Goal: Task Accomplishment & Management: Use online tool/utility

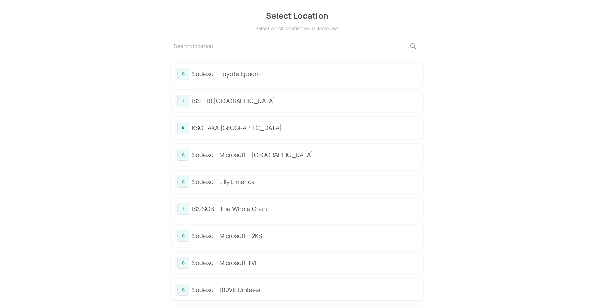
click at [236, 83] on div "S Sodexo - Toyota Epsom" at bounding box center [297, 74] width 252 height 22
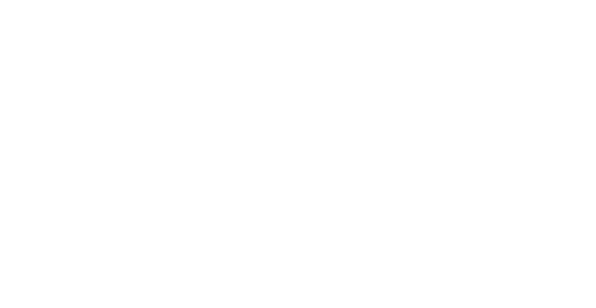
click at [236, 82] on div at bounding box center [298, 154] width 596 height 308
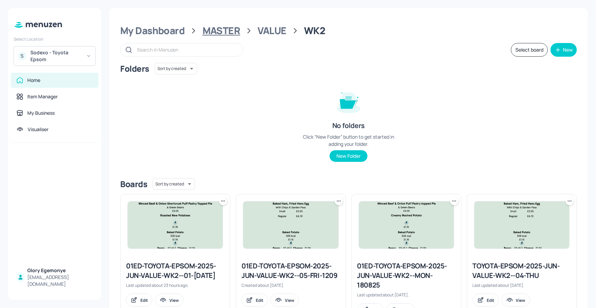
click at [228, 31] on div "MASTER" at bounding box center [221, 31] width 38 height 12
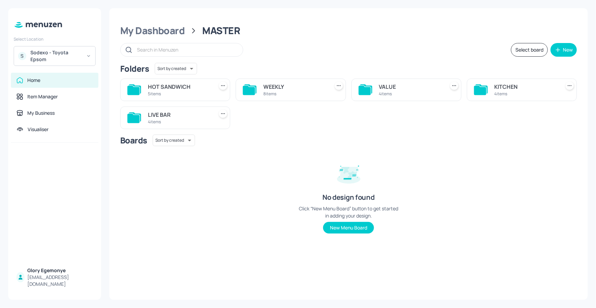
click at [136, 114] on icon at bounding box center [134, 117] width 14 height 11
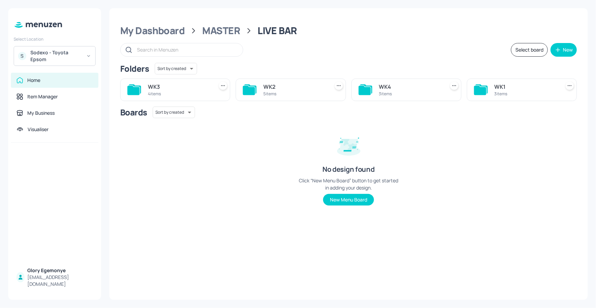
drag, startPoint x: 257, startPoint y: 88, endPoint x: 248, endPoint y: 91, distance: 9.4
click at [257, 88] on div "WK2 5 items" at bounding box center [291, 90] width 110 height 23
click at [248, 91] on icon at bounding box center [249, 90] width 12 height 9
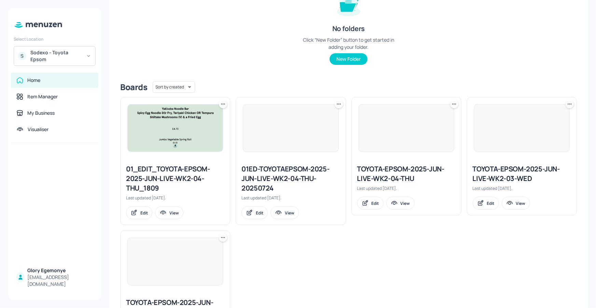
scroll to position [154, 0]
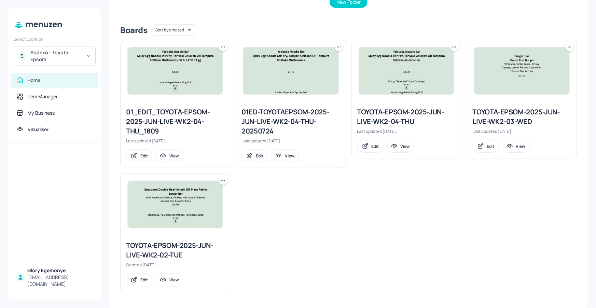
click at [221, 179] on icon at bounding box center [223, 180] width 7 height 7
click at [211, 202] on div "Duplicate" at bounding box center [196, 206] width 55 height 12
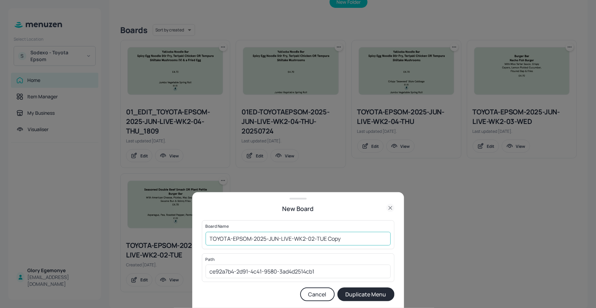
click at [349, 236] on input "TOYOTA-EPSOM-2025-JUN-LIVE-WK2-02-TUE Copy" at bounding box center [298, 239] width 185 height 14
click at [207, 237] on input "TOYOTA-EPSOM-2025-JUN-LIVE-WK2-02-[DATE]" at bounding box center [298, 239] width 185 height 14
type input "01ED-TOYOTA-EPSOM-2025-JUN-LIVE-WK2-02-[DATE]"
click at [365, 293] on button "Duplicate Menu" at bounding box center [365, 294] width 57 height 14
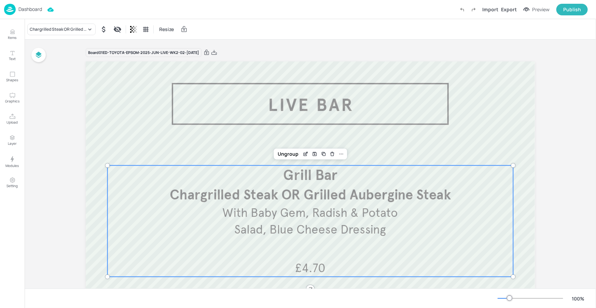
click at [266, 203] on span "Chargrilled Steak OR Grilled Aubergine Steak" at bounding box center [310, 195] width 281 height 17
click at [303, 155] on icon "Edit Item" at bounding box center [306, 153] width 6 height 5
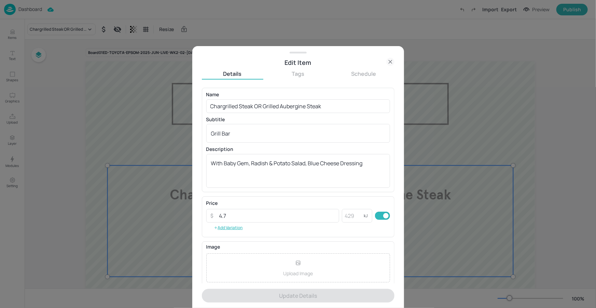
click at [390, 61] on icon at bounding box center [390, 62] width 8 height 8
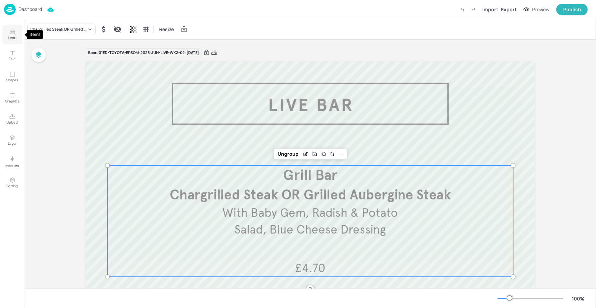
click at [13, 35] on p "Items" at bounding box center [12, 37] width 9 height 5
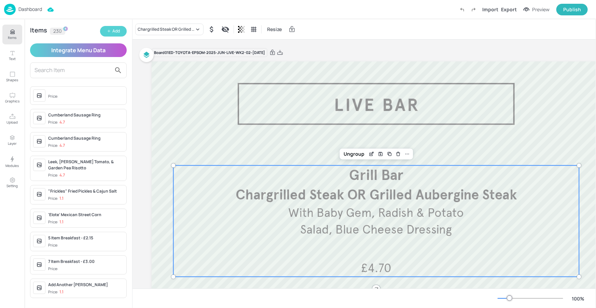
click at [103, 30] on button "Add" at bounding box center [113, 31] width 27 height 11
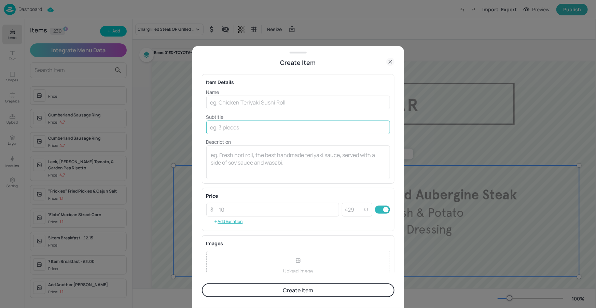
click at [239, 129] on input "text" at bounding box center [298, 128] width 184 height 14
type input "g"
type input "Grill Bar"
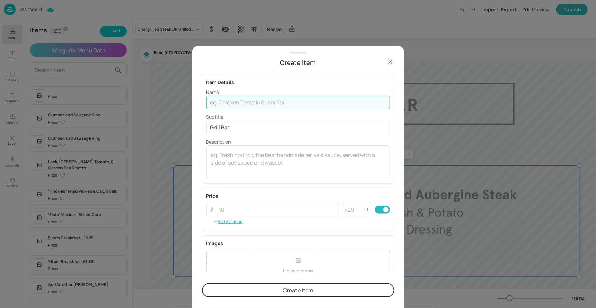
click at [239, 101] on input "text" at bounding box center [298, 103] width 184 height 14
paste input "Chargrilled Steak"
type input "Chargrilled Steak"
click at [300, 155] on textarea at bounding box center [298, 162] width 174 height 23
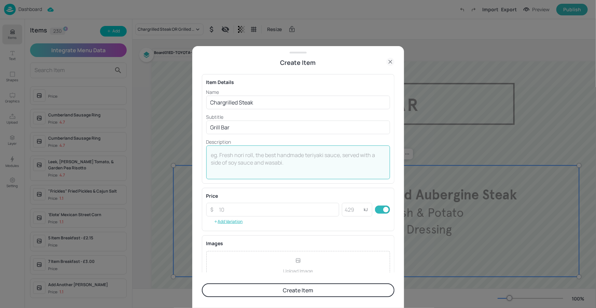
paste textarea "Baby Gem, Radish & Potato Salad, Blue Cheese Dressing"
type textarea "Baby Gem, Radish & Potato Salad, Blue Cheese Dressing"
click at [315, 208] on input "number" at bounding box center [277, 210] width 124 height 14
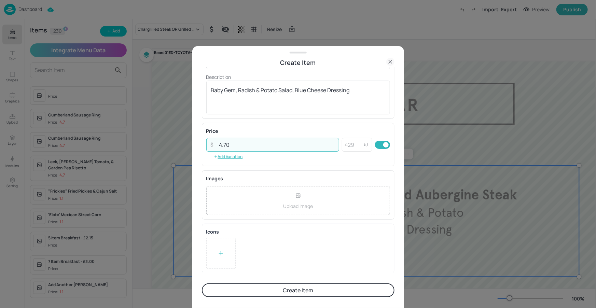
type input "4.70"
click at [282, 287] on button "Create Item" at bounding box center [298, 290] width 193 height 14
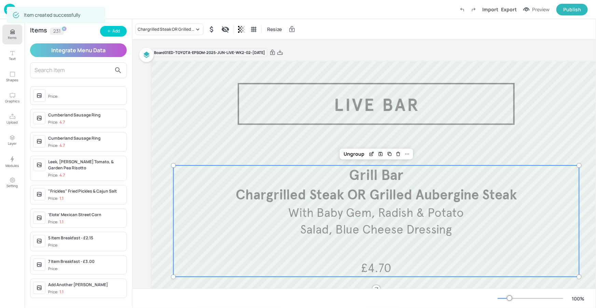
scroll to position [65, 0]
click at [181, 33] on div "Chargrilled Steak OR Grilled Aubergine Steak" at bounding box center [169, 30] width 68 height 12
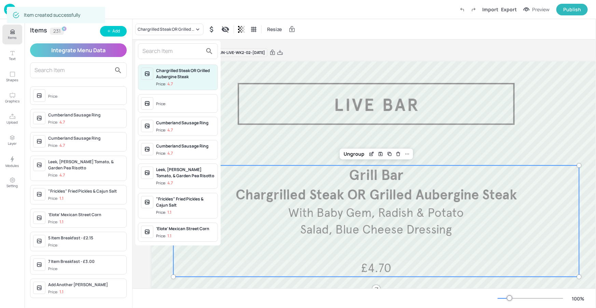
click at [170, 54] on input "text" at bounding box center [172, 51] width 60 height 11
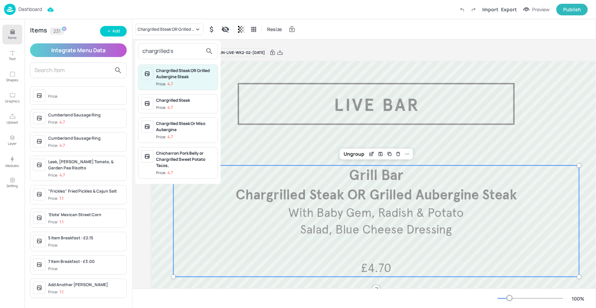
type input "chargrilled s"
click at [165, 100] on div "Chargrilled Steak" at bounding box center [185, 100] width 59 height 6
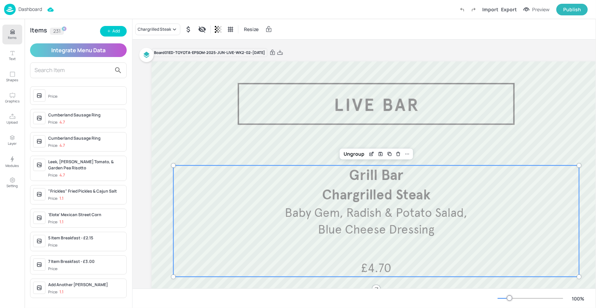
click at [11, 29] on icon "Items" at bounding box center [12, 32] width 6 height 6
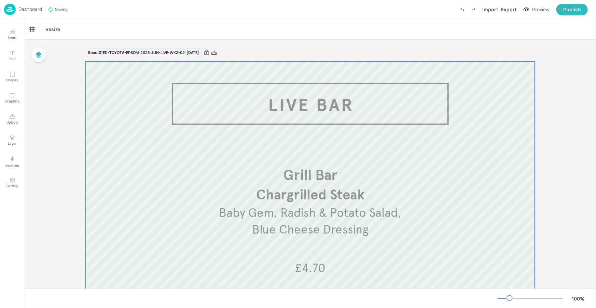
click at [309, 134] on div at bounding box center [310, 245] width 449 height 369
click at [217, 52] on icon at bounding box center [214, 52] width 6 height 7
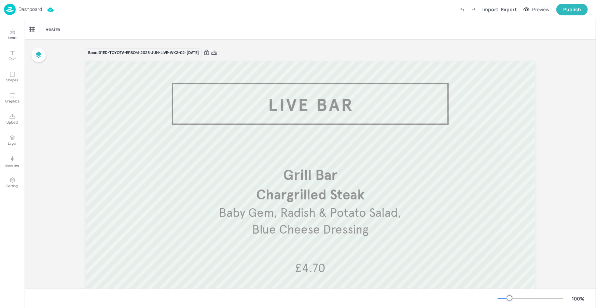
click at [43, 11] on div "Dashboard Import Export Preview Publish" at bounding box center [295, 9] width 583 height 19
click at [37, 10] on p "Dashboard" at bounding box center [30, 9] width 24 height 5
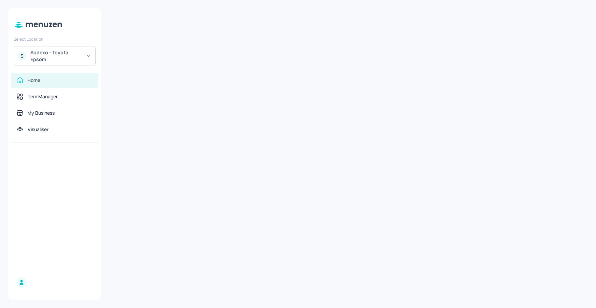
click at [86, 53] on div "S Sodexo - Toyota Epsom" at bounding box center [55, 56] width 82 height 20
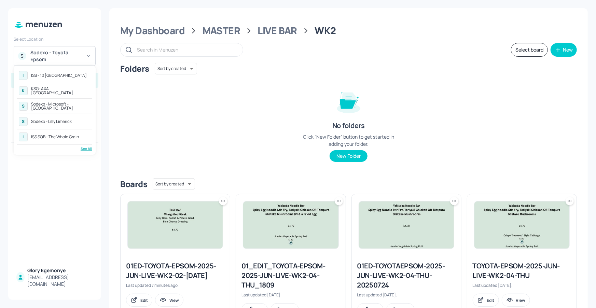
click at [65, 118] on div "S Sodexo - Lilly Limerick" at bounding box center [54, 121] width 75 height 12
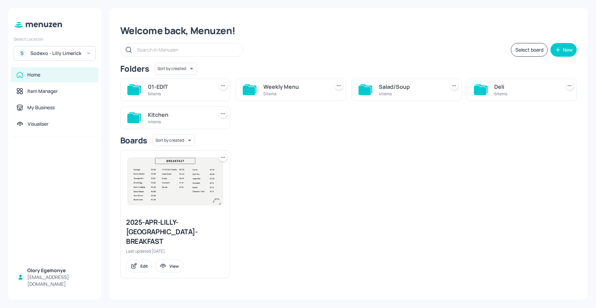
click at [478, 88] on icon at bounding box center [480, 90] width 12 height 9
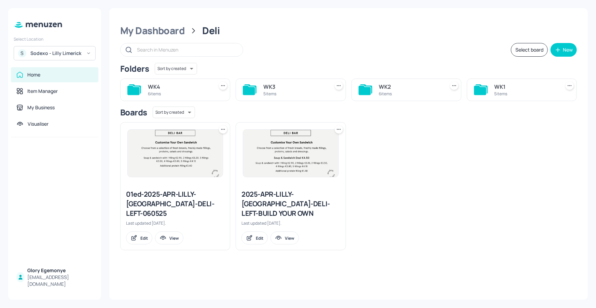
click at [476, 90] on icon at bounding box center [480, 90] width 12 height 9
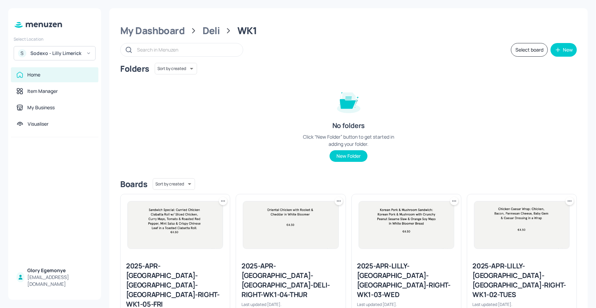
click at [538, 112] on div "Folders Sort by created id ​ No folders Click “New Folder” button to get starte…" at bounding box center [348, 118] width 456 height 110
click at [531, 102] on div "Folders Sort by created id ​ No folders Click “New Folder” button to get starte…" at bounding box center [348, 118] width 456 height 110
click at [418, 115] on div "Folders Sort by created id ​ No folders Click “New Folder” button to get starte…" at bounding box center [348, 118] width 456 height 110
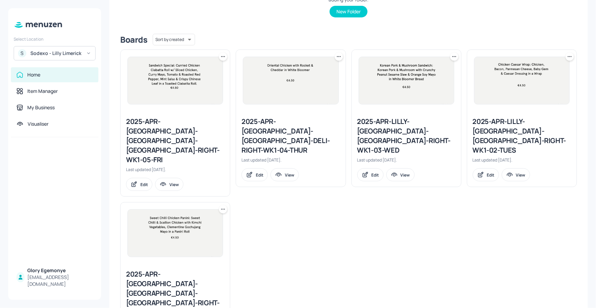
click at [488, 122] on div "2025-APR-LILLY-LIMERICK-DELI-RIGHT-WK1-02-TUES" at bounding box center [521, 136] width 98 height 38
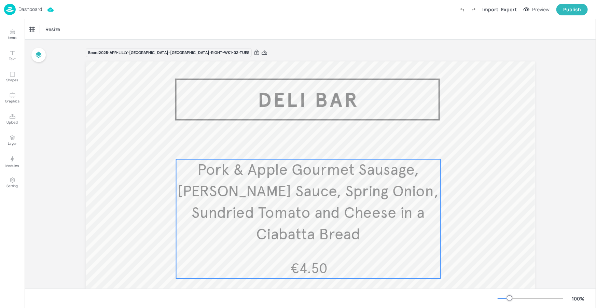
click at [308, 213] on span "Pork & Apple Gourmet Sausage, Marie Rose Sauce, Spring Onion, Sundried Tomato a…" at bounding box center [308, 202] width 261 height 84
click at [305, 146] on icon "Edit Item" at bounding box center [304, 147] width 6 height 5
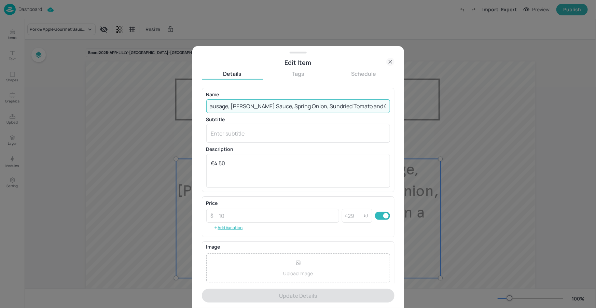
scroll to position [0, 111]
drag, startPoint x: 209, startPoint y: 106, endPoint x: 400, endPoint y: 106, distance: 191.2
click at [401, 106] on div "Edit Item Details Tags Schedule Name Pork & Apple Gourmet Sausage, Marie Rose S…" at bounding box center [298, 177] width 212 height 262
paste input "Special sandwich today is Mexican Chicken Quesadilla. Spicy Chicken, Mixed Pepp…"
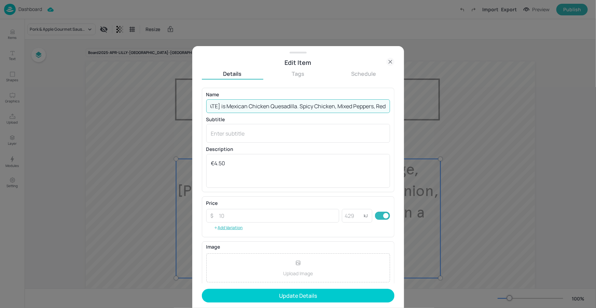
scroll to position [0, 0]
drag, startPoint x: 307, startPoint y: 105, endPoint x: 244, endPoint y: 104, distance: 63.2
click at [188, 112] on div "Edit Item Details Tags Schedule Name Special sandwich today is Mexican Chicken …" at bounding box center [298, 154] width 596 height 308
click at [247, 104] on input "Special sandwich today is Mexican Chicken Quesadilla. Spicy Chicken, Mixed Pepp…" at bounding box center [298, 106] width 184 height 14
click at [231, 107] on input "Special sandwich today is Mexican Chicken Quesadilla. Spicy Chicken, Mixed Pepp…" at bounding box center [298, 106] width 184 height 14
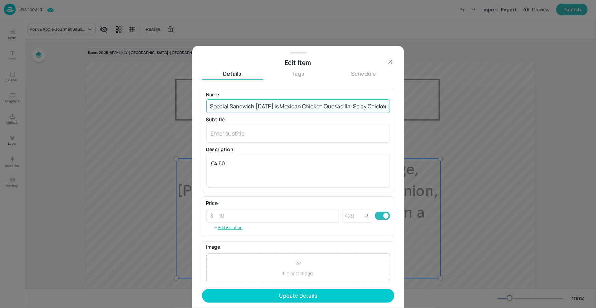
drag, startPoint x: 276, startPoint y: 106, endPoint x: 209, endPoint y: 102, distance: 67.0
click at [210, 102] on input "Special Sandwich today is Mexican Chicken Quesadilla. Spicy Chicken, Mixed Pepp…" at bounding box center [298, 106] width 184 height 14
click at [283, 105] on input "Mexican Chicken Quesadilla. Spicy Chicken, Mixed Peppers, Red Onions and Cheese…" at bounding box center [298, 106] width 184 height 14
drag, startPoint x: 369, startPoint y: 106, endPoint x: 391, endPoint y: 107, distance: 22.5
click at [391, 107] on div "Name Mexican Chicken Quesadilla: Spicy Chicken, Mixed Peppers, Red Onions and C…" at bounding box center [298, 140] width 193 height 104
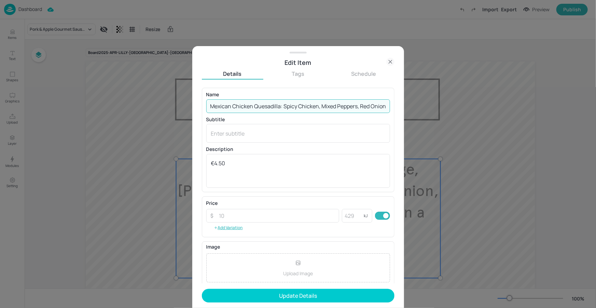
scroll to position [0, 66]
drag, startPoint x: 374, startPoint y: 106, endPoint x: 371, endPoint y: 110, distance: 4.4
click at [409, 109] on div "Edit Item Details Tags Schedule Name Mexican Chicken Quesadilla: Spicy Chicken,…" at bounding box center [298, 154] width 596 height 308
drag, startPoint x: 366, startPoint y: 108, endPoint x: 336, endPoint y: 106, distance: 29.8
click at [366, 108] on input "Mexican Chicken Quesadilla: Spicy Chicken, Mixed Peppers, Red Onions and Cheese…" at bounding box center [298, 106] width 184 height 14
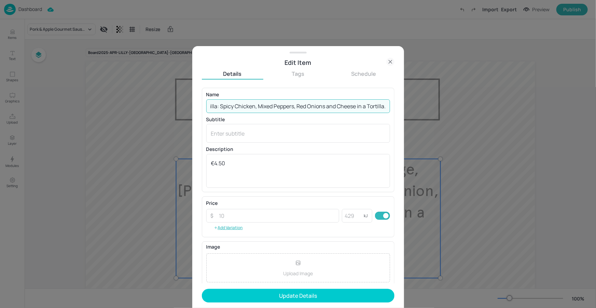
click at [334, 107] on input "Mexican Chicken Quesadilla: Spicy Chicken, Mixed Peppers, Red Onions and Cheese…" at bounding box center [298, 106] width 184 height 14
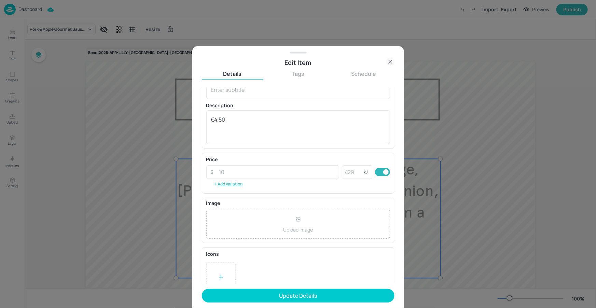
scroll to position [57, 0]
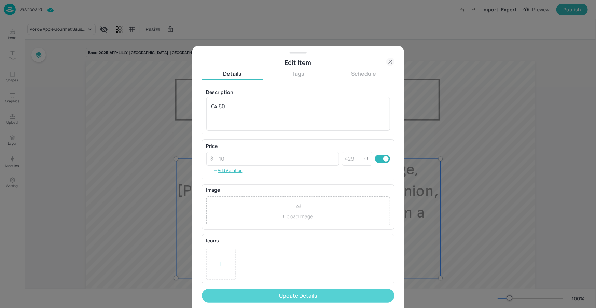
type input "Mexican Chicken Quesadilla: Spicy Chicken, Mixed Peppers, Red Onions & Cheese i…"
click at [278, 297] on button "Update Details" at bounding box center [298, 296] width 193 height 14
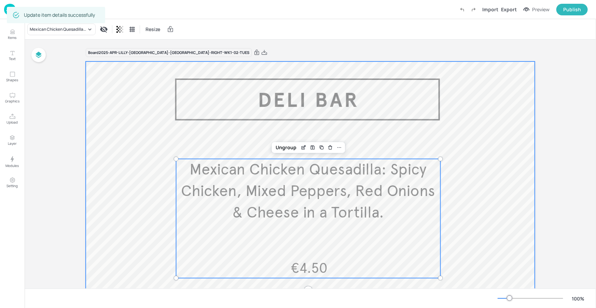
click at [483, 164] on div at bounding box center [310, 245] width 449 height 369
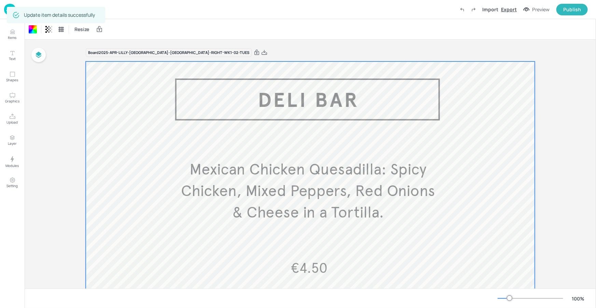
click at [510, 10] on div "Export" at bounding box center [509, 9] width 16 height 7
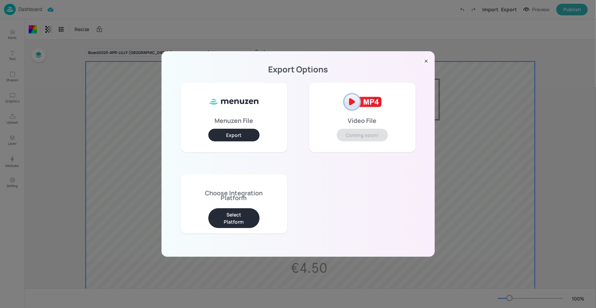
click at [231, 222] on button "Select Platform" at bounding box center [233, 218] width 51 height 20
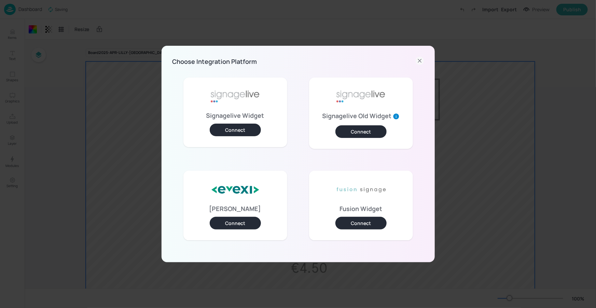
click at [239, 126] on button "Connect" at bounding box center [235, 130] width 51 height 13
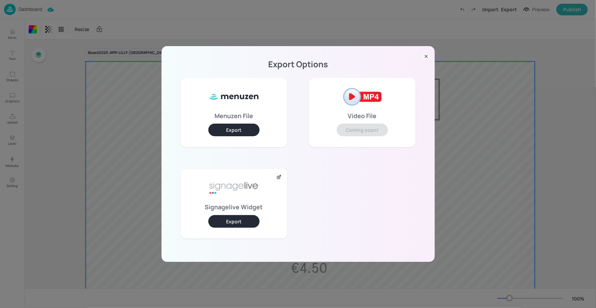
click at [238, 219] on button "Export" at bounding box center [233, 221] width 51 height 13
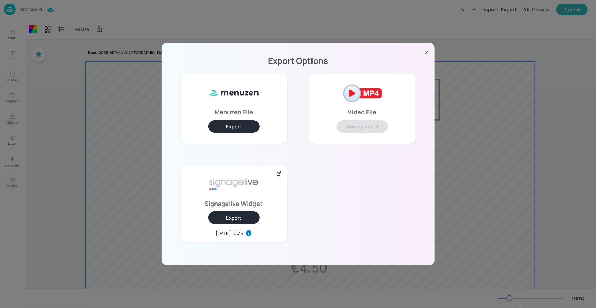
click at [428, 52] on icon at bounding box center [426, 52] width 7 height 7
